Goal: Information Seeking & Learning: Find specific page/section

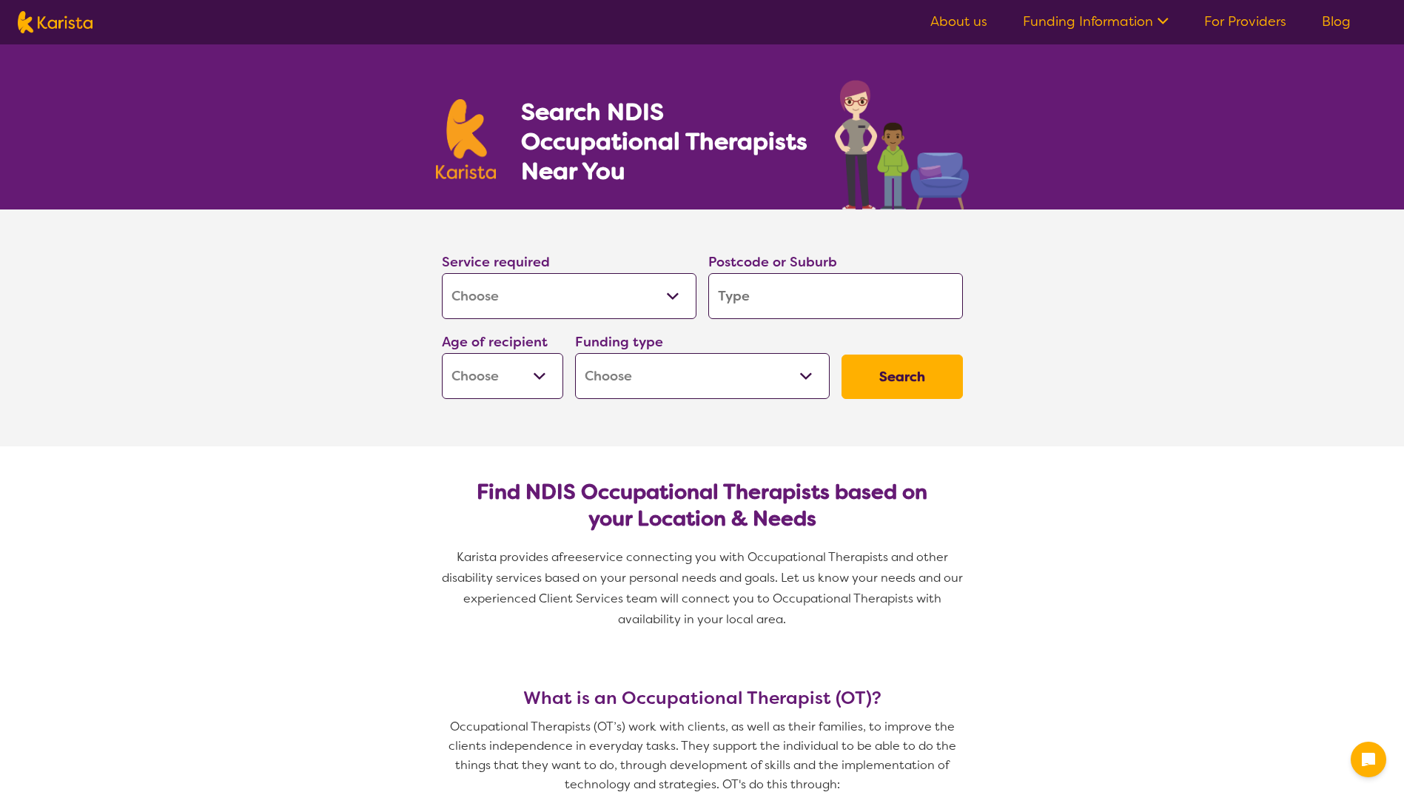
select select "[MEDICAL_DATA]"
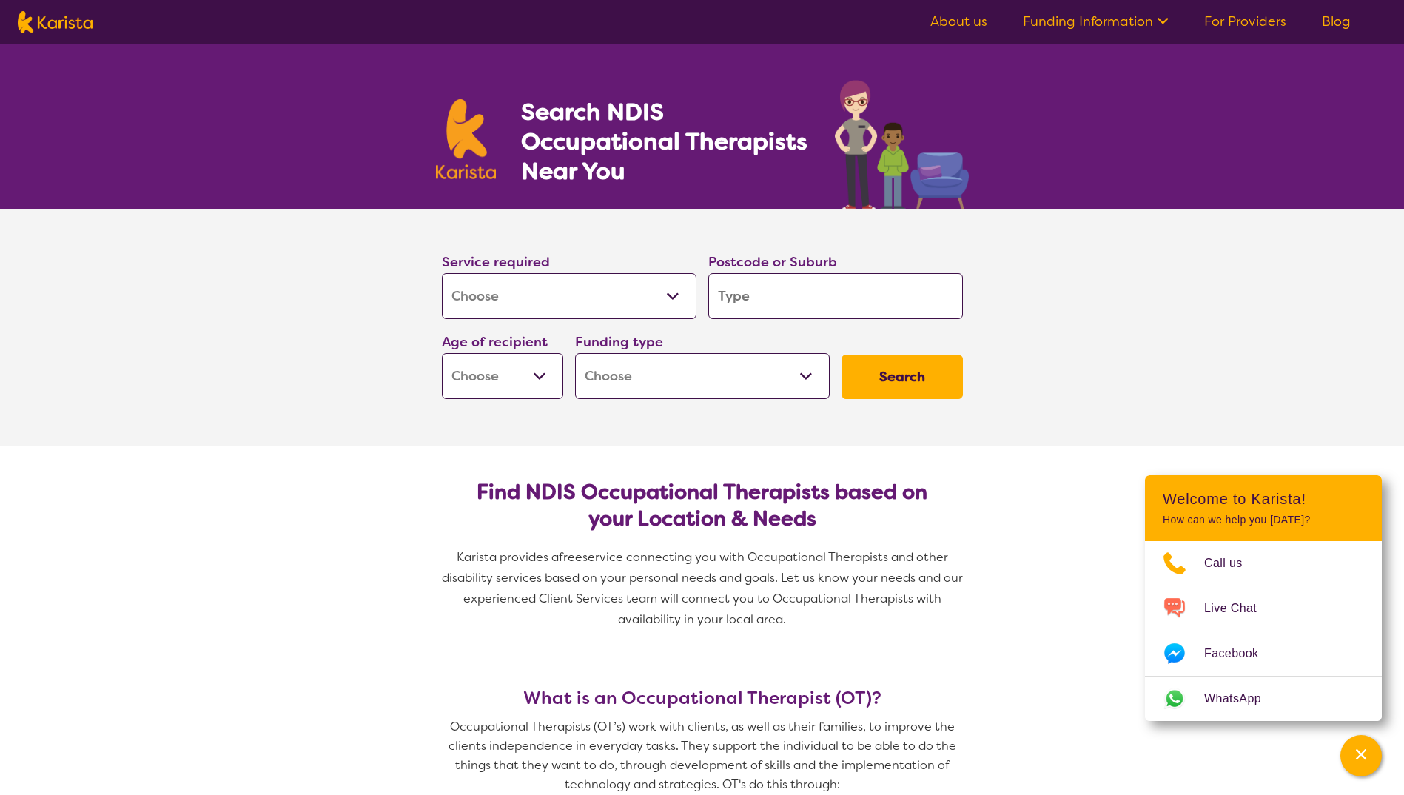
click at [779, 300] on input "search" at bounding box center [835, 296] width 255 height 46
click at [517, 377] on select "Early Childhood - 0 to 9 Child - 10 to 11 Adolescent - 12 to 17 Adult - 18 to 6…" at bounding box center [502, 376] width 121 height 46
select select "EC"
click at [442, 353] on select "Early Childhood - 0 to 9 Child - 10 to 11 Adolescent - 12 to 17 Adult - 18 to 6…" at bounding box center [502, 376] width 121 height 46
select select "EC"
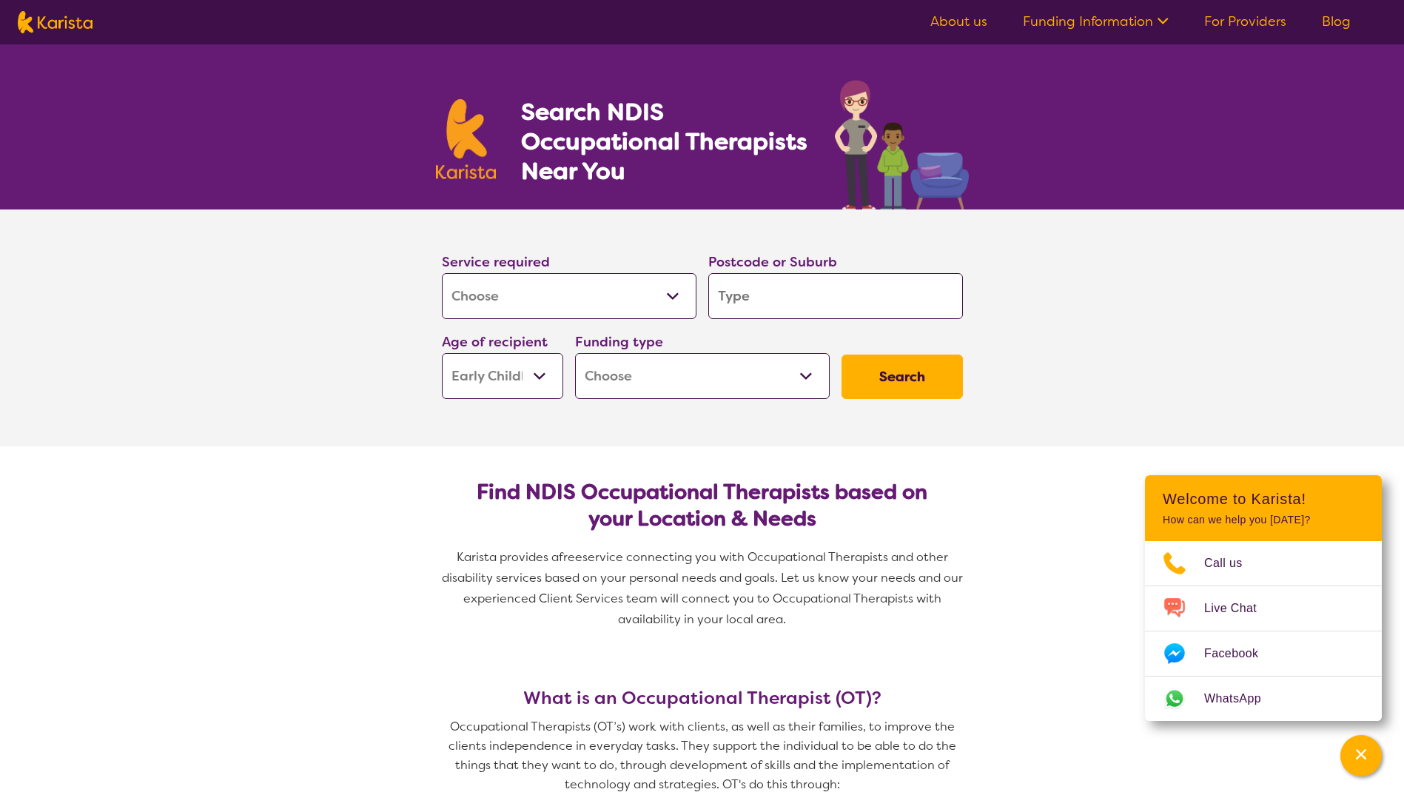
click at [674, 380] on select "Home Care Package (HCP) National Disability Insurance Scheme (NDIS) I don't know" at bounding box center [702, 376] width 255 height 46
select select "i-don-t-know"
click at [575, 353] on select "Home Care Package (HCP) National Disability Insurance Scheme (NDIS) I don't know" at bounding box center [702, 376] width 255 height 46
select select "i-don-t-know"
click at [765, 306] on input "search" at bounding box center [835, 296] width 255 height 46
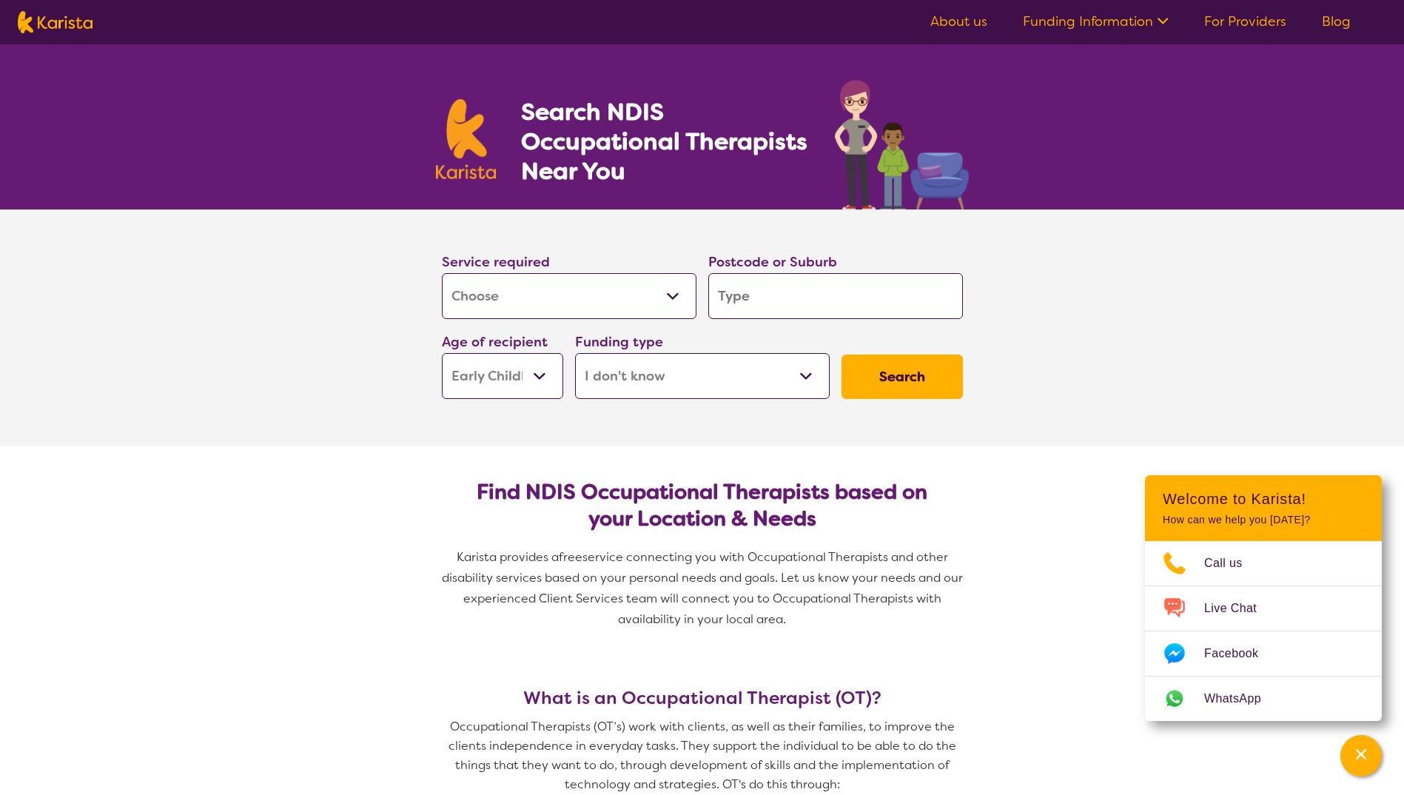
click at [549, 289] on select "Allied Health Assistant Assessment ([MEDICAL_DATA] or [MEDICAL_DATA]) Behaviour…" at bounding box center [569, 296] width 255 height 46
drag, startPoint x: 617, startPoint y: 296, endPoint x: 638, endPoint y: 292, distance: 21.8
click at [617, 296] on select "Allied Health Assistant Assessment ([MEDICAL_DATA] or [MEDICAL_DATA]) Behaviour…" at bounding box center [569, 296] width 255 height 46
click at [762, 292] on input "search" at bounding box center [835, 296] width 255 height 46
click at [884, 312] on input "search" at bounding box center [835, 296] width 255 height 46
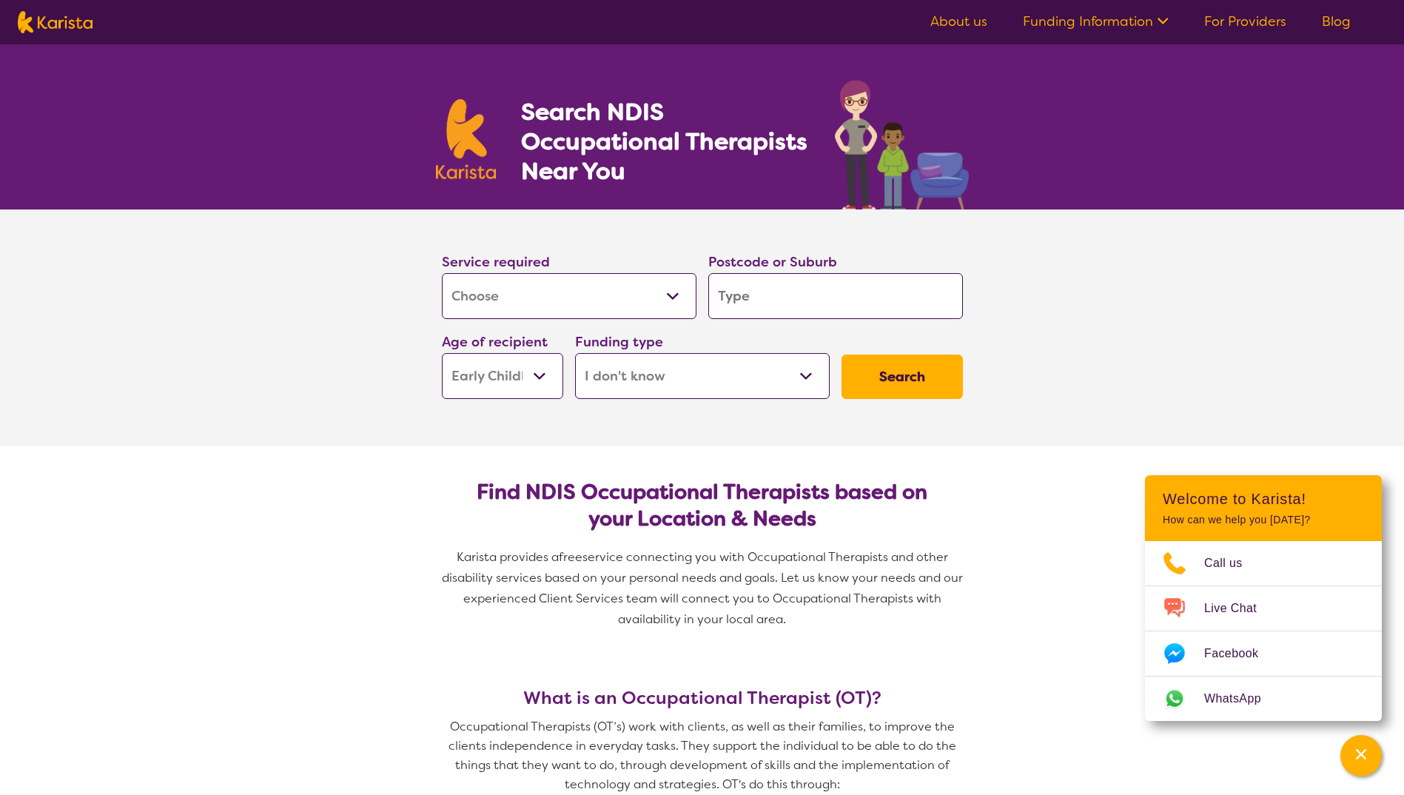
type input "3"
type input "33"
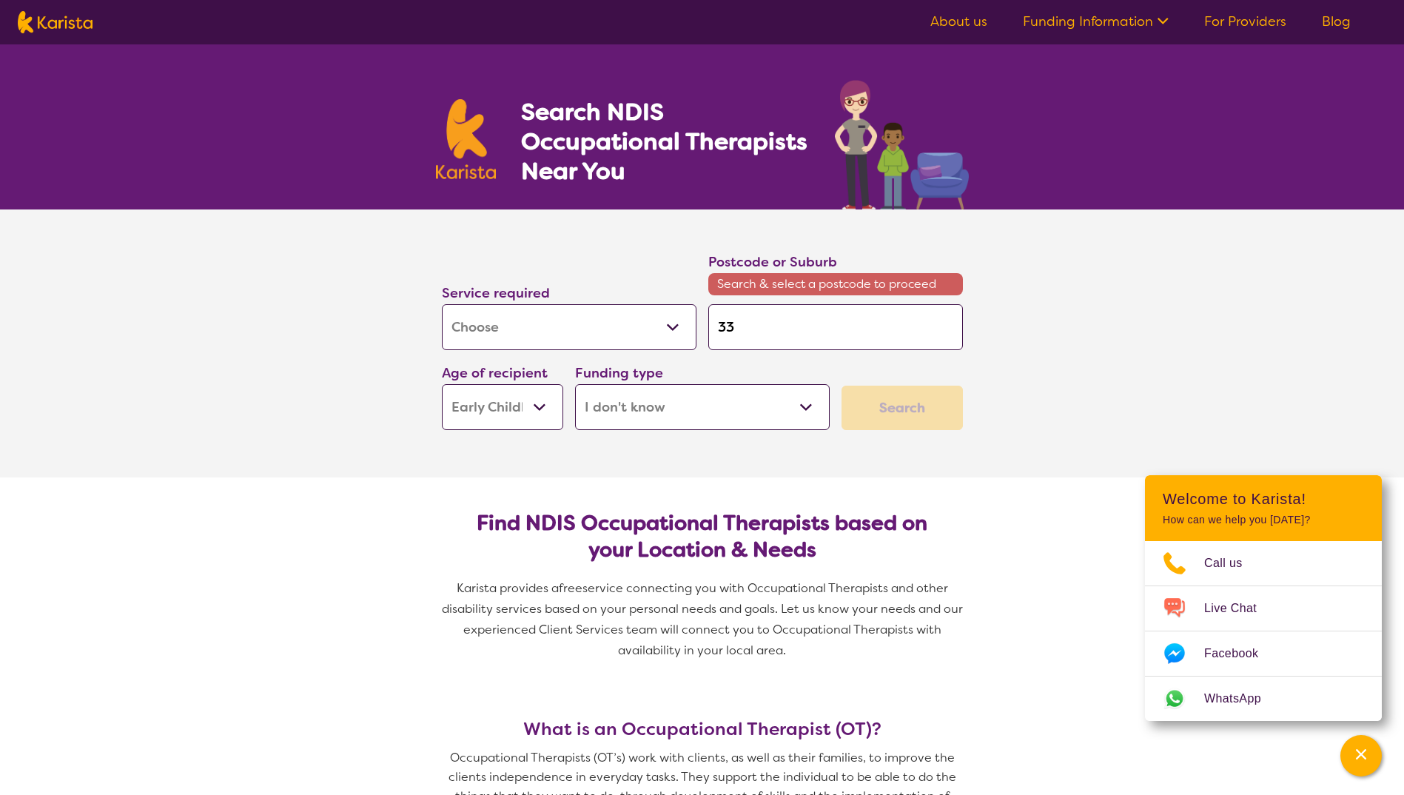
type input "333"
type input "3336"
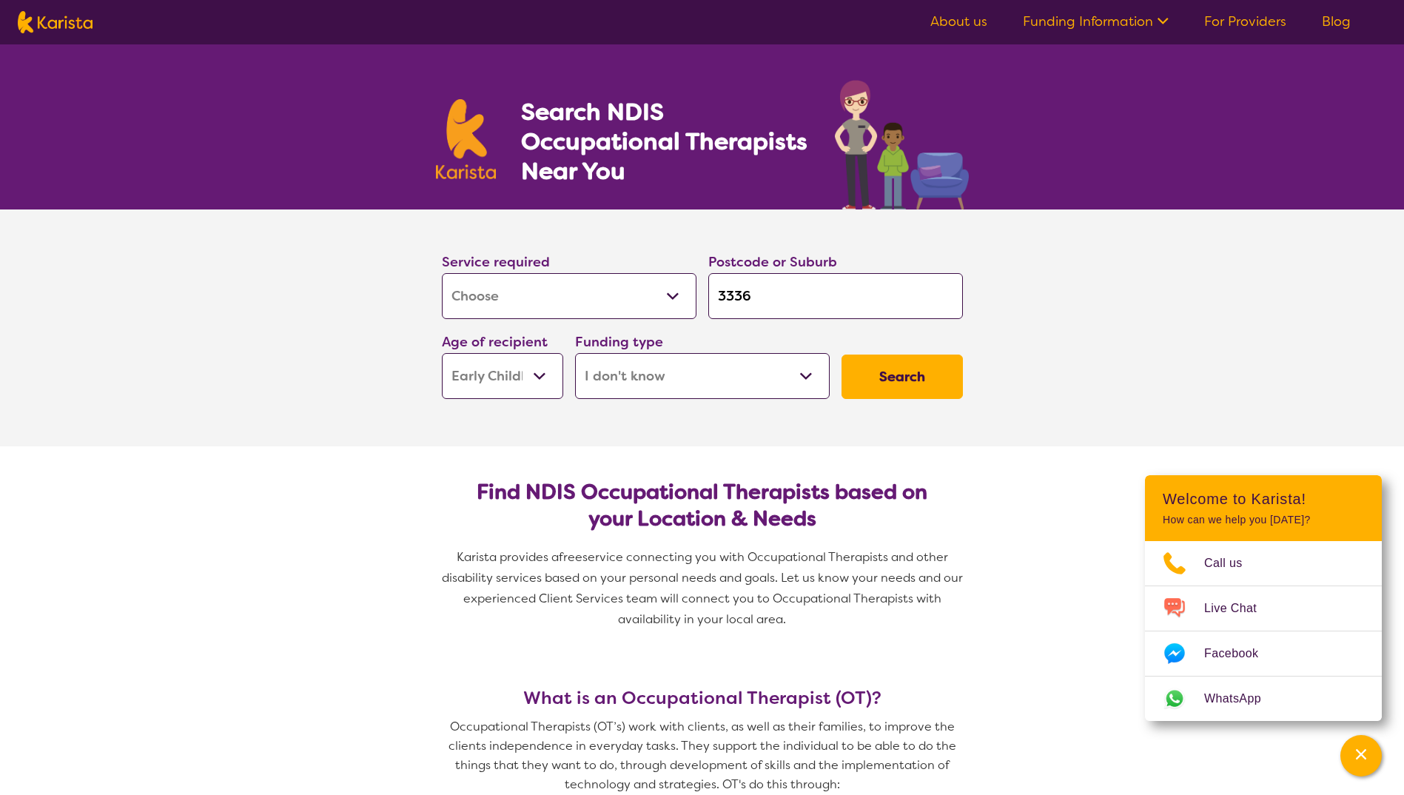
click button "Search" at bounding box center [902, 377] width 121 height 44
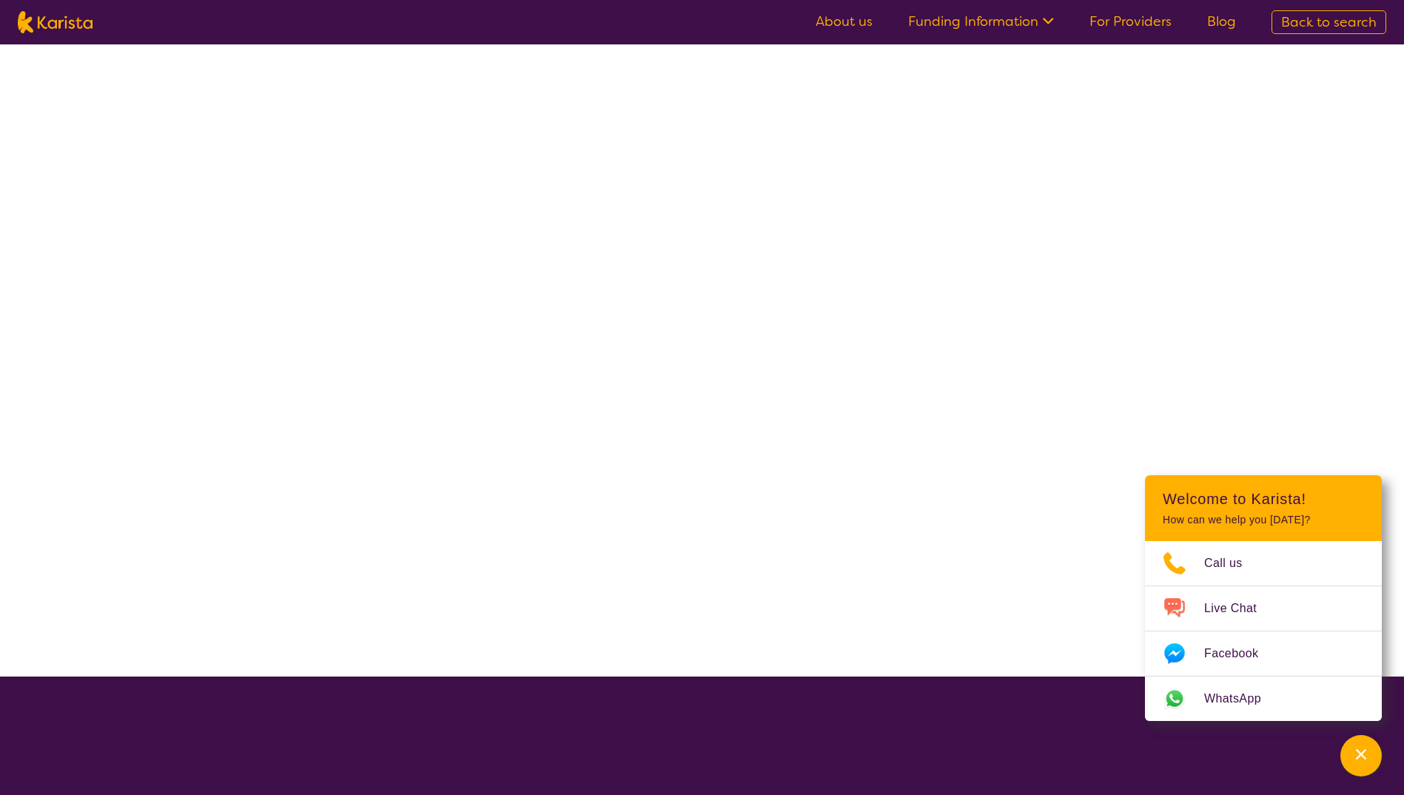
select select "[MEDICAL_DATA]"
select select "EC"
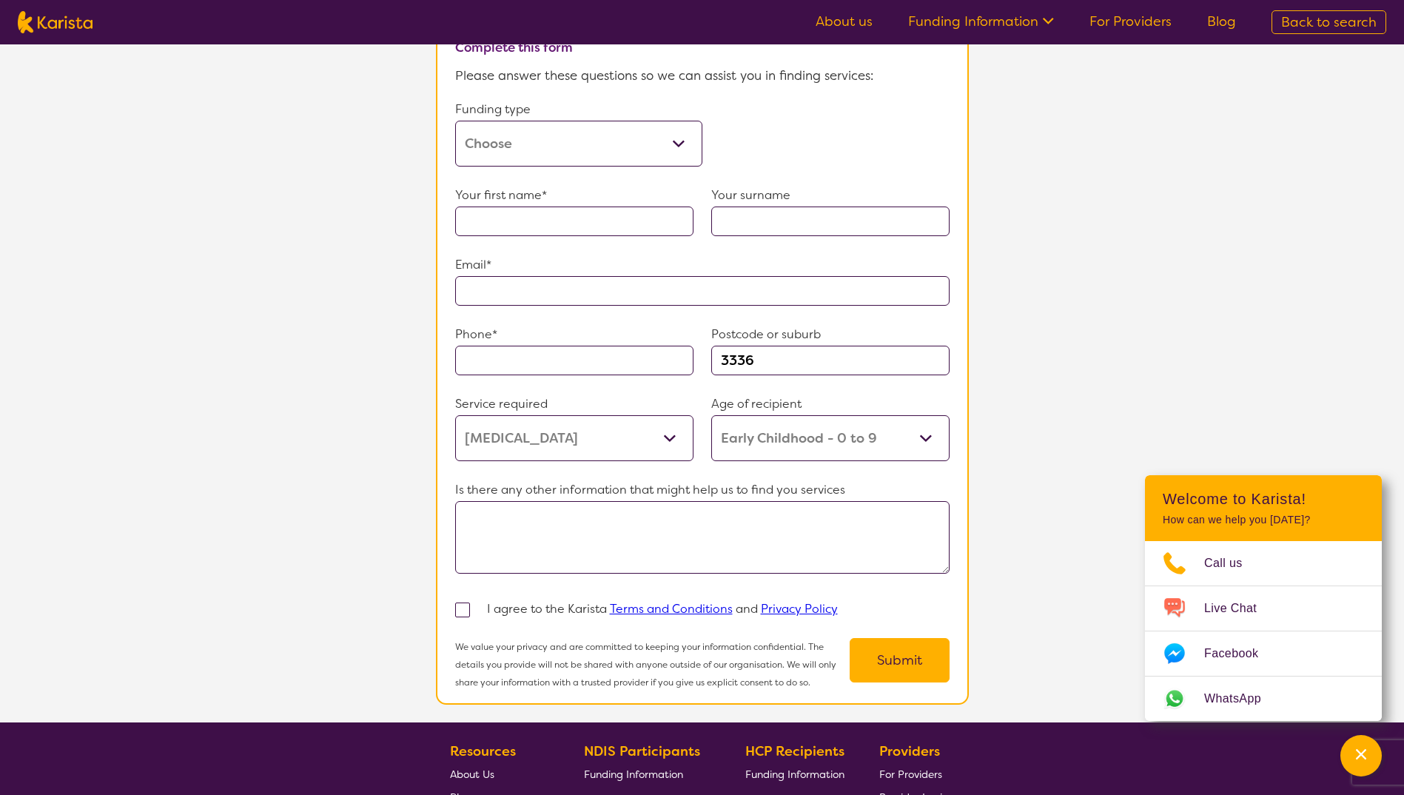
scroll to position [873, 0]
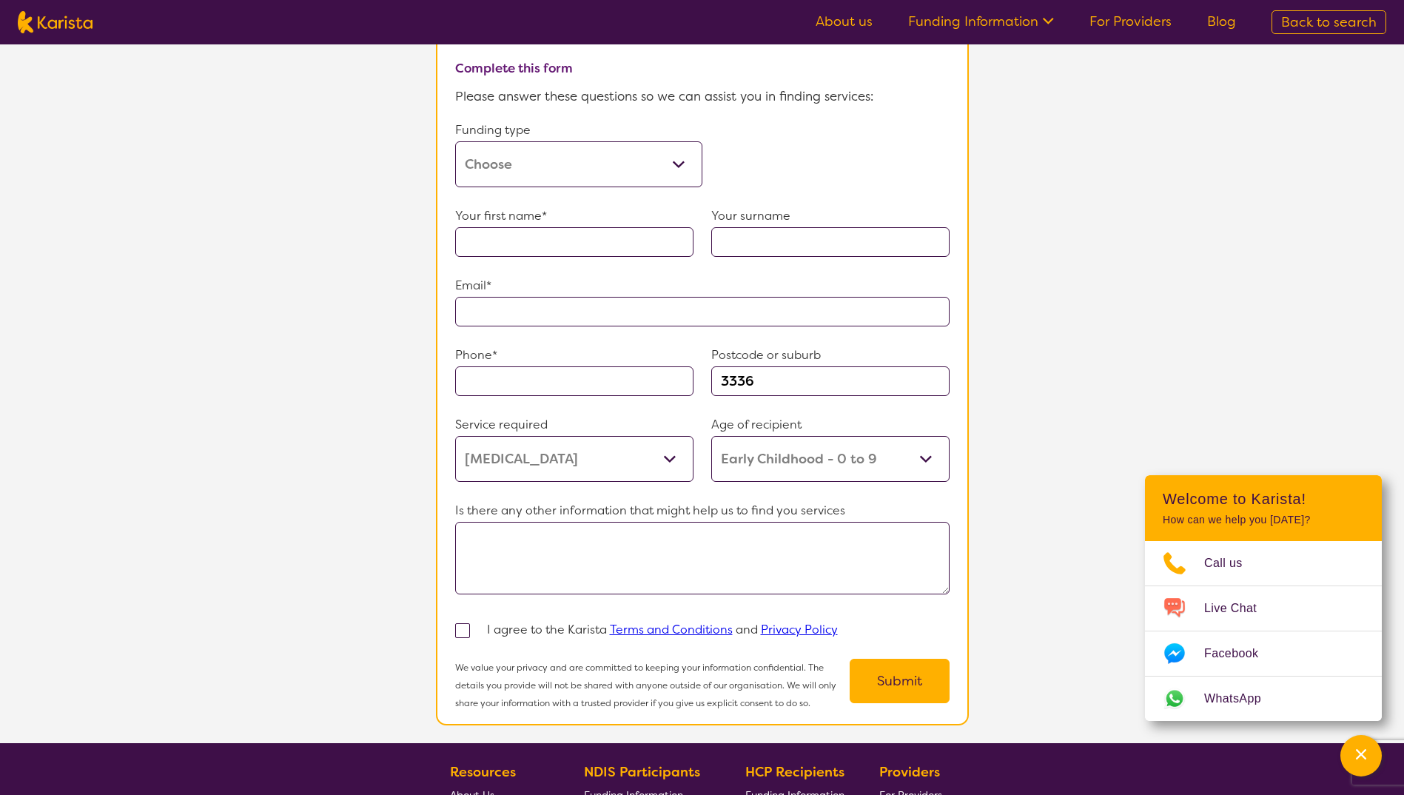
click at [609, 453] on select "Allied Health Assistant Assessment ([MEDICAL_DATA] or [MEDICAL_DATA]) Behaviour…" at bounding box center [574, 459] width 238 height 46
